Goal: Task Accomplishment & Management: Use online tool/utility

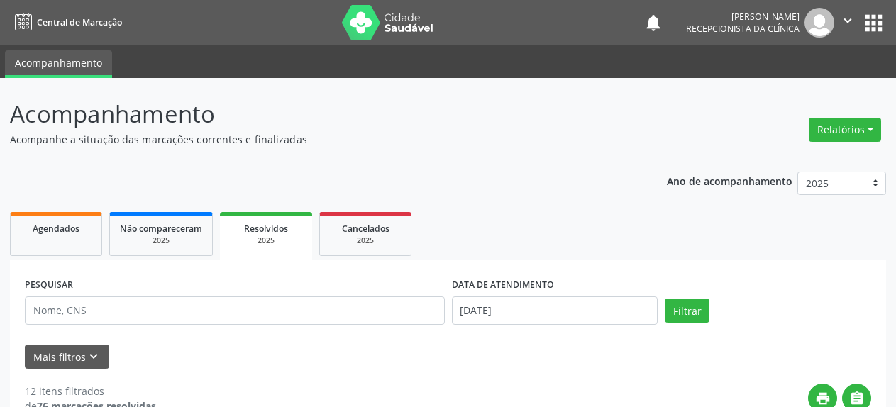
select select "7"
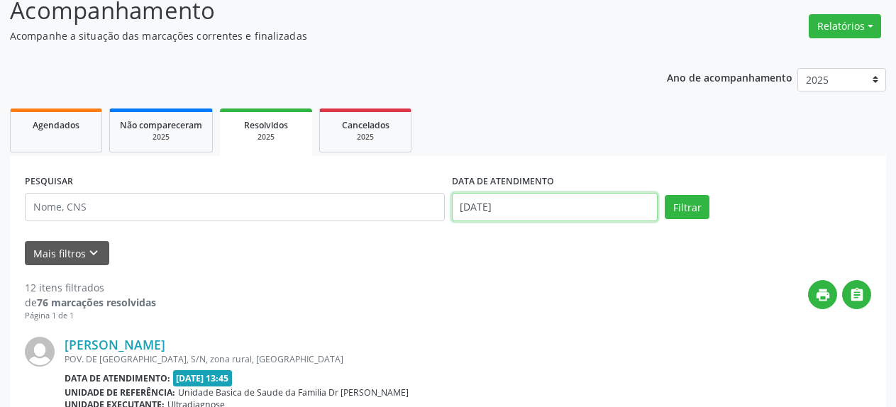
click at [533, 213] on input "[DATE]" at bounding box center [555, 207] width 207 height 28
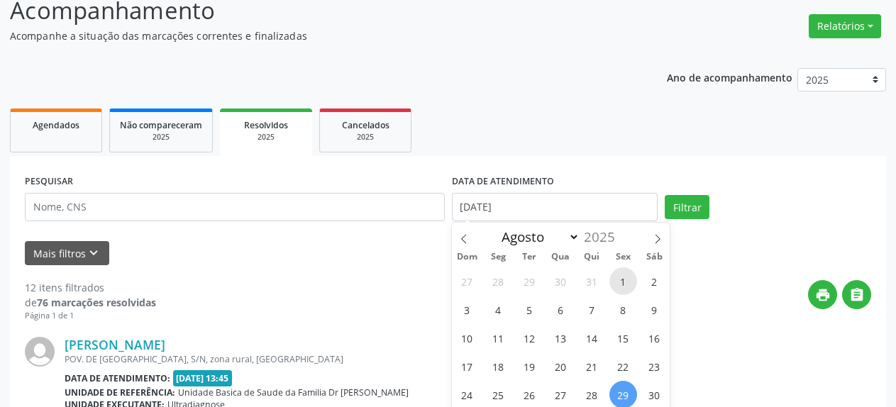
click at [615, 280] on span "1" at bounding box center [624, 282] width 28 height 28
type input "01/08/2025"
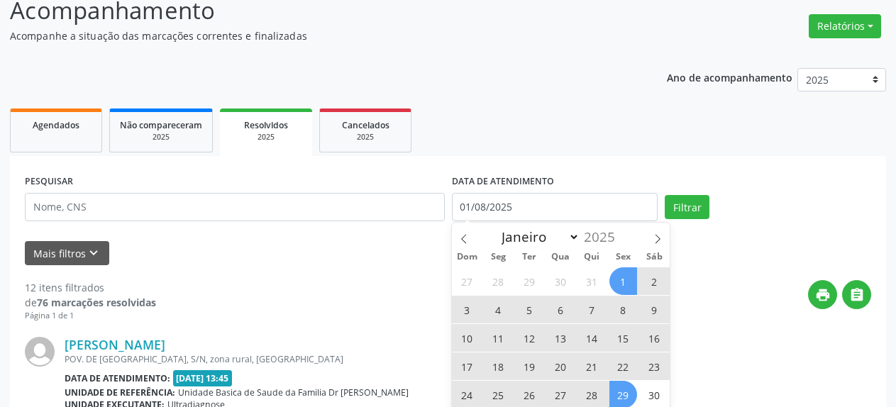
click at [624, 397] on span "29" at bounding box center [624, 395] width 28 height 28
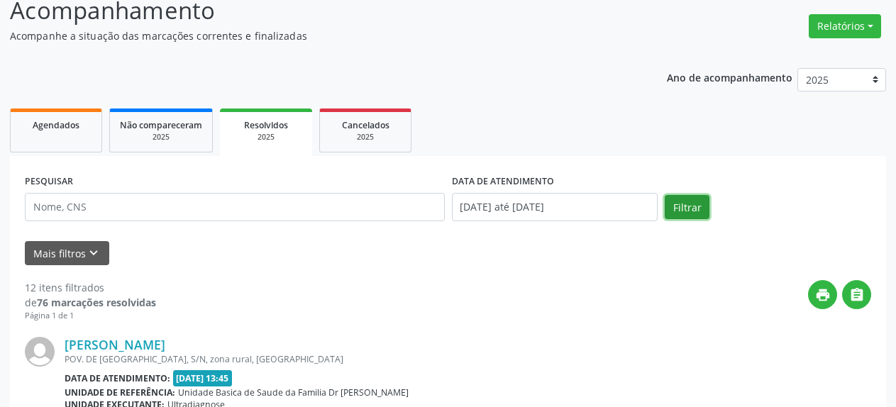
click at [693, 209] on button "Filtrar" at bounding box center [687, 207] width 45 height 24
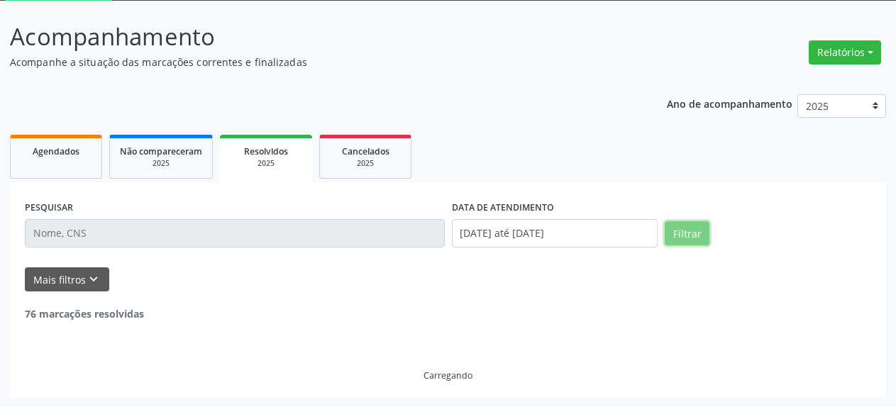
scroll to position [77, 0]
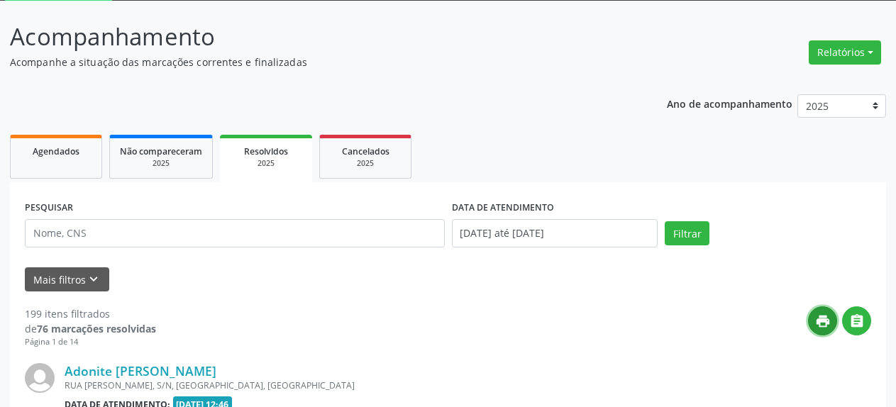
click at [820, 323] on icon "print" at bounding box center [823, 322] width 16 height 16
click at [59, 160] on link "Agendados" at bounding box center [56, 157] width 92 height 44
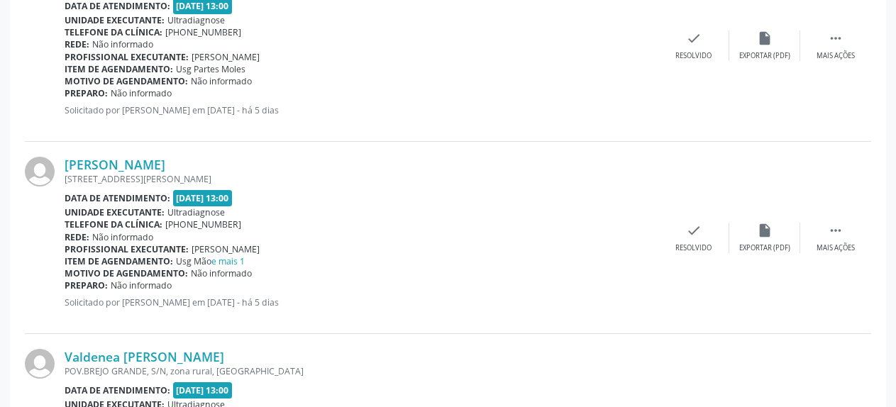
scroll to position [1510, 0]
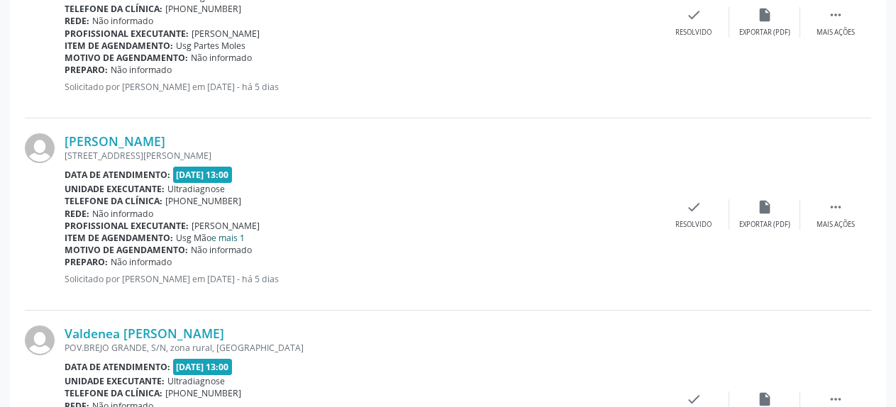
click at [227, 239] on link "e mais 1" at bounding box center [227, 238] width 33 height 12
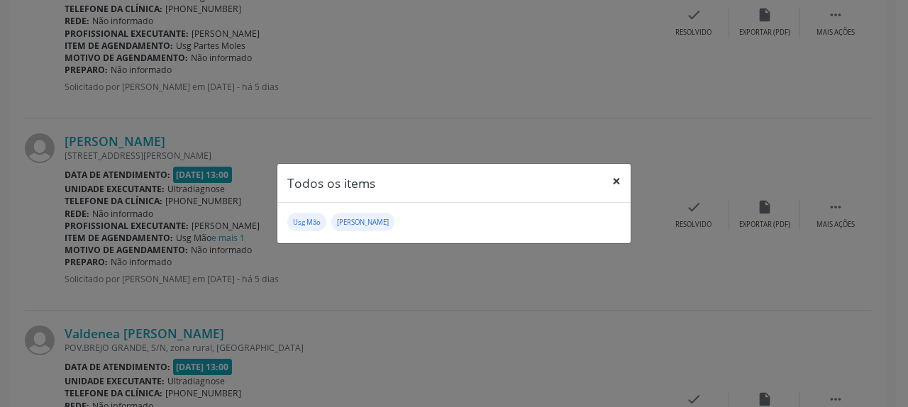
click at [615, 180] on button "×" at bounding box center [616, 181] width 28 height 35
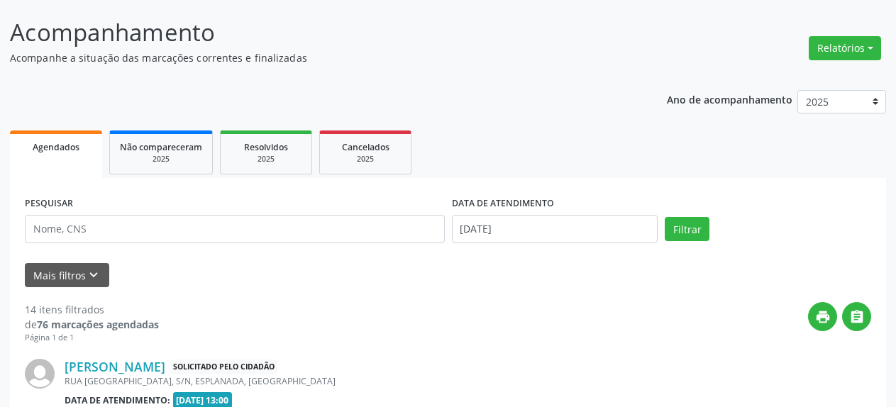
scroll to position [0, 0]
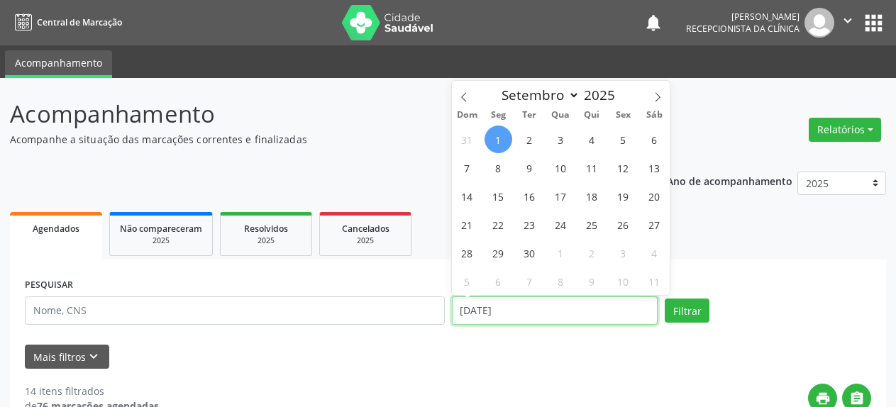
click at [500, 303] on input "[DATE]" at bounding box center [555, 311] width 207 height 28
click at [563, 143] on span "3" at bounding box center [561, 140] width 28 height 28
type input "[DATE]"
click at [563, 143] on span "3" at bounding box center [561, 140] width 28 height 28
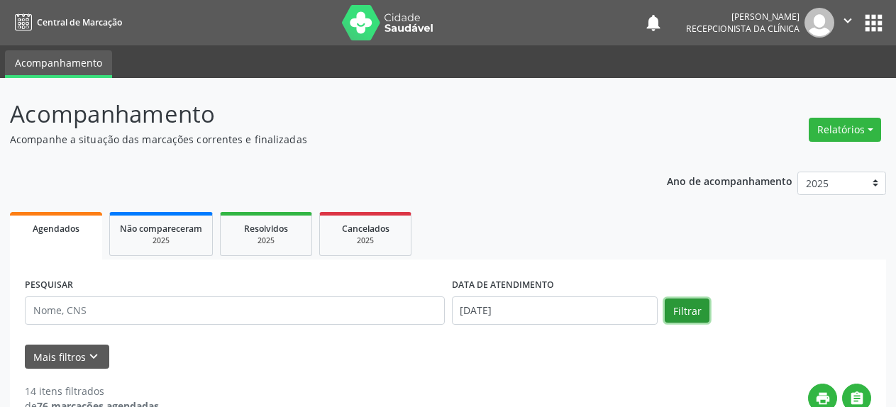
click at [690, 308] on button "Filtrar" at bounding box center [687, 311] width 45 height 24
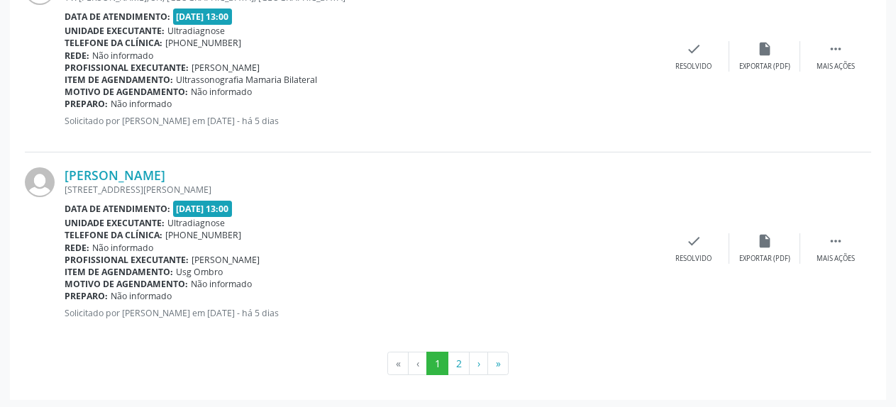
scroll to position [2968, 0]
